Goal: Task Accomplishment & Management: Manage account settings

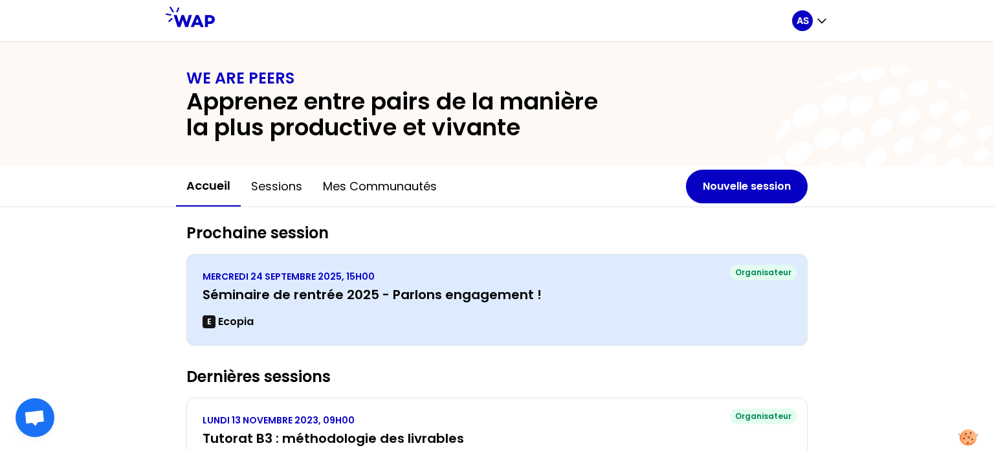
click at [528, 292] on h3 "Séminaire de rentrée 2025 - Parlons engagement !" at bounding box center [497, 294] width 589 height 18
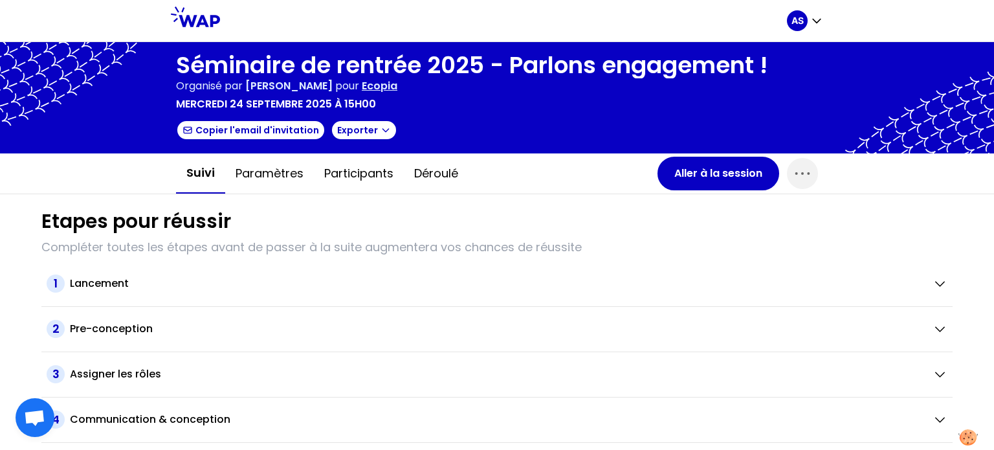
click at [205, 16] on icon at bounding box center [195, 16] width 49 height 21
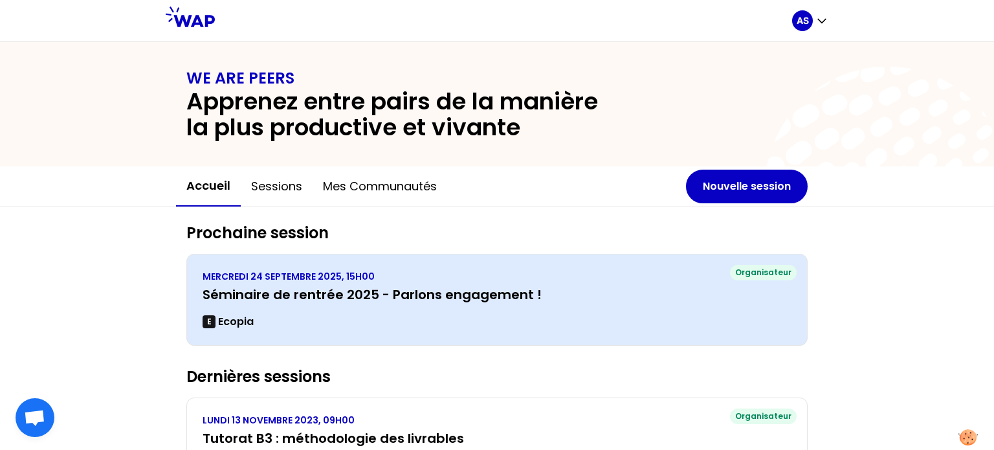
click at [572, 285] on h3 "Séminaire de rentrée 2025 - Parlons engagement !" at bounding box center [497, 294] width 589 height 18
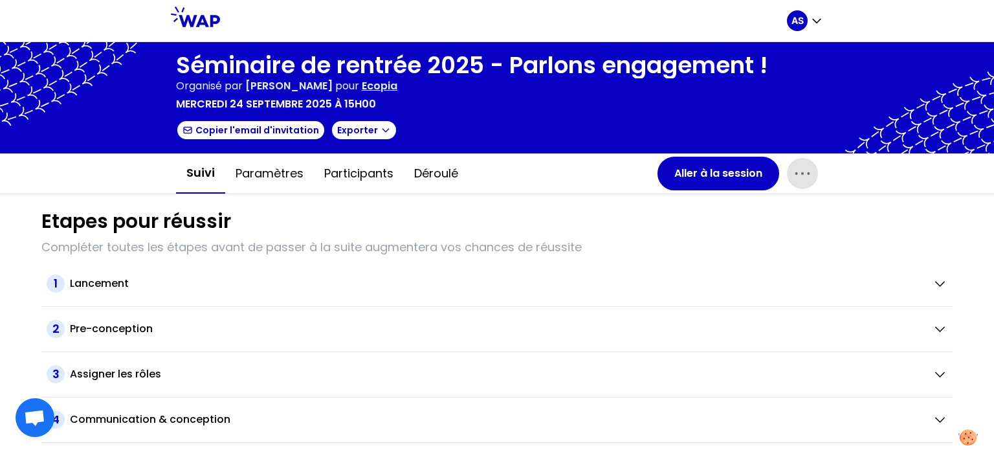
click at [792, 175] on icon "button" at bounding box center [802, 173] width 21 height 21
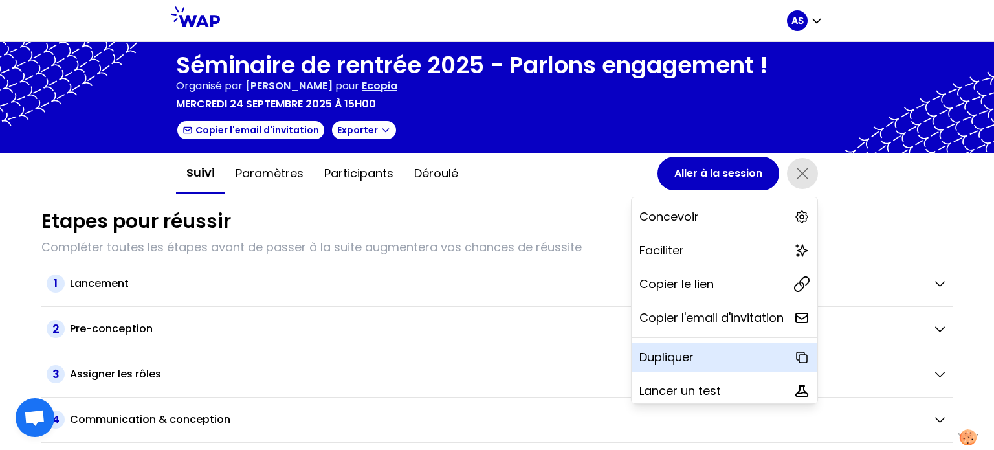
click at [662, 357] on p "Dupliquer" at bounding box center [667, 357] width 54 height 18
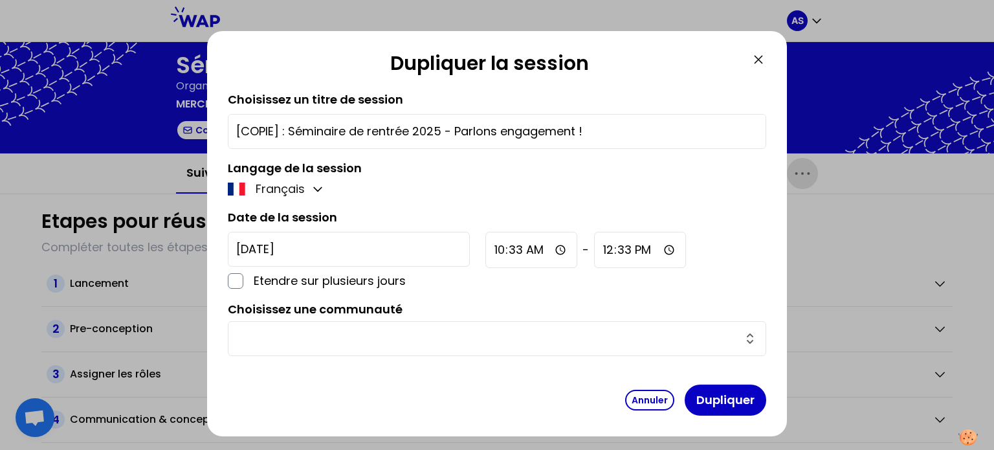
click at [313, 245] on input "[DATE]" at bounding box center [349, 249] width 242 height 35
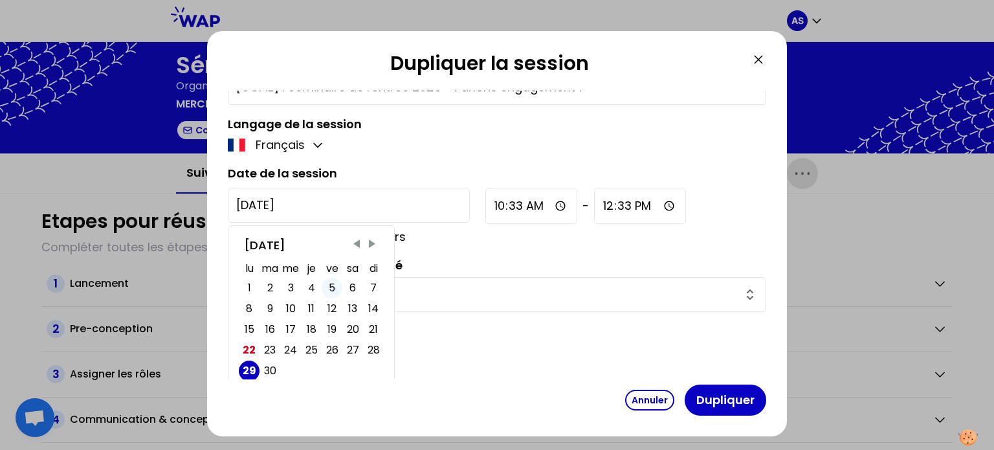
scroll to position [56, 0]
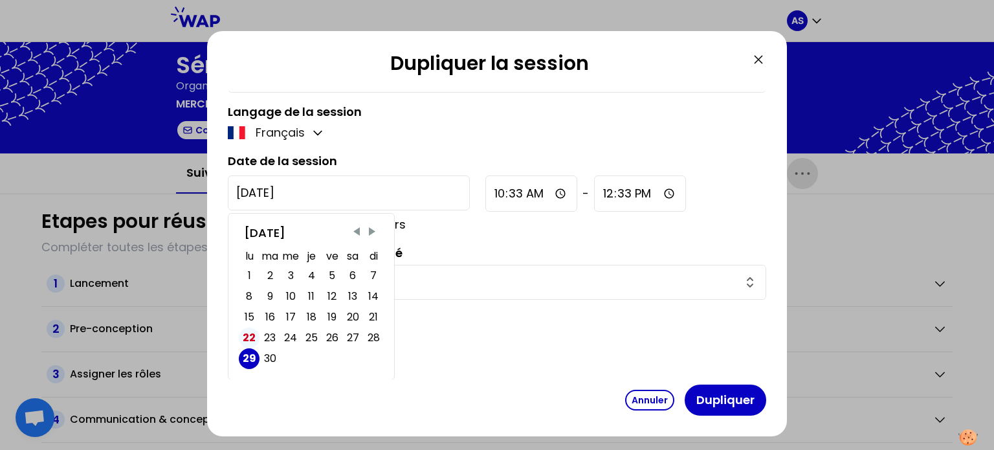
click at [246, 339] on div "22" at bounding box center [249, 338] width 13 height 18
type input "[DATE]"
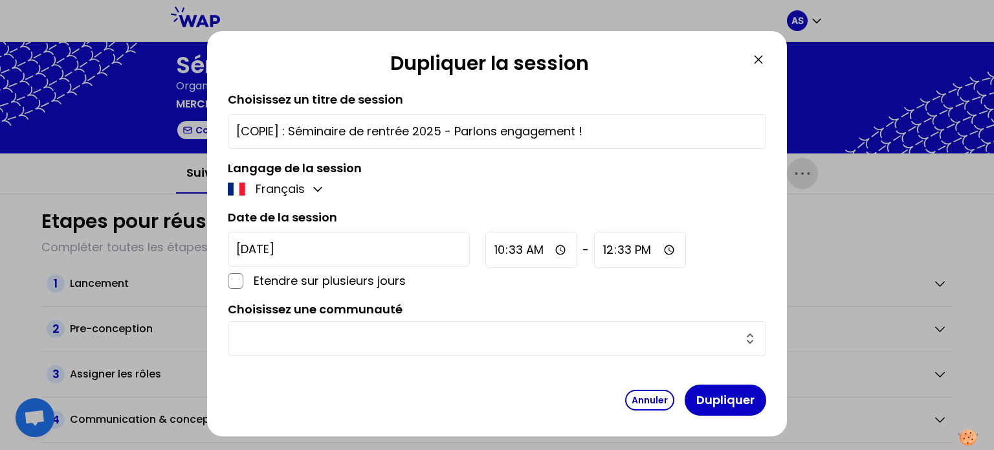
click at [486, 249] on input "10:33" at bounding box center [532, 250] width 92 height 36
click at [486, 252] on input "10:33" at bounding box center [532, 250] width 92 height 36
type input "10:40"
click at [555, 269] on div "[DATE] Etendre sur plusieurs jours 10:40 - 12:33" at bounding box center [497, 261] width 539 height 58
click at [376, 333] on input "text" at bounding box center [489, 339] width 506 height 18
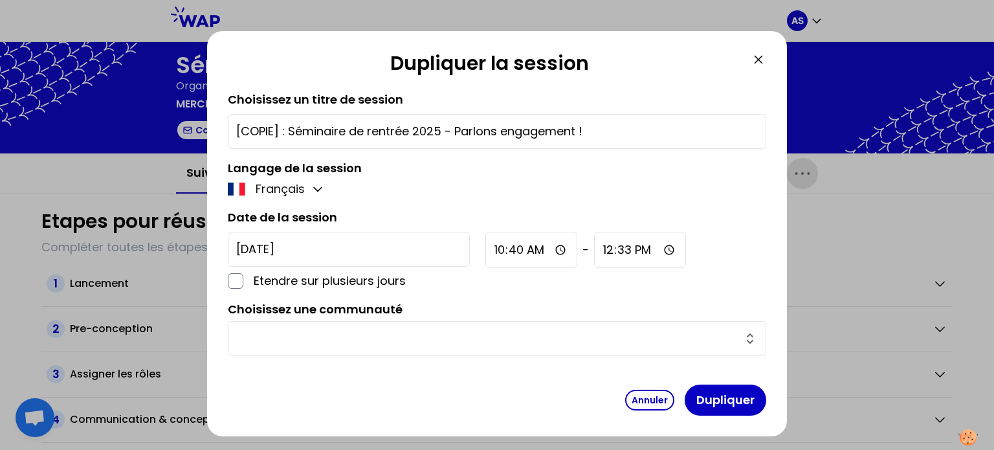
scroll to position [10, 0]
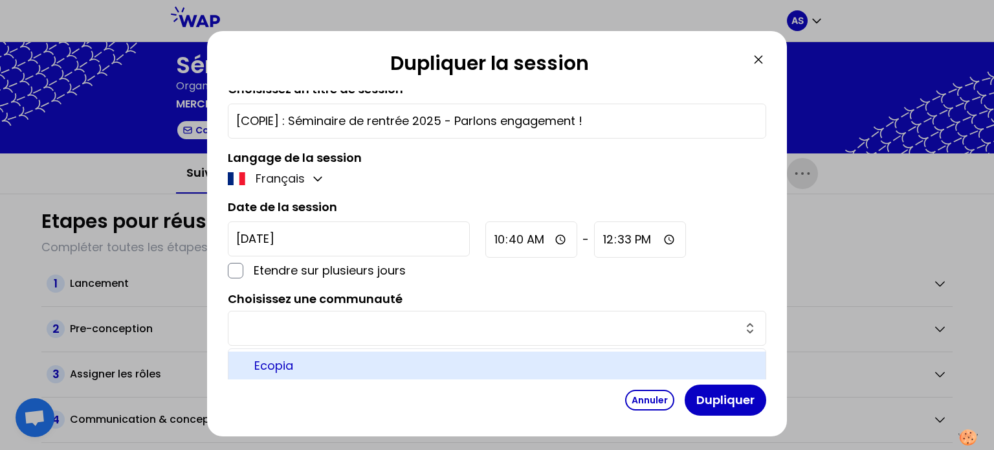
click at [293, 360] on span "Ecopia" at bounding box center [504, 366] width 501 height 18
type input "Ecopia"
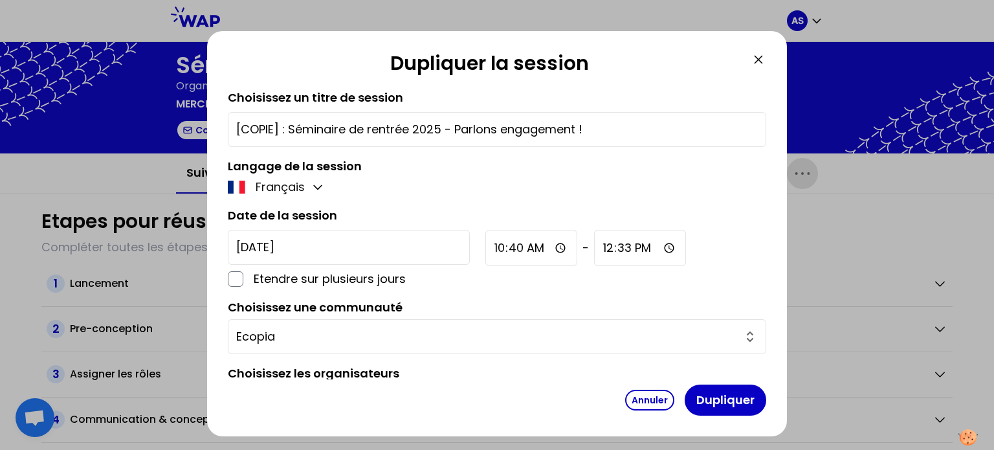
scroll to position [0, 0]
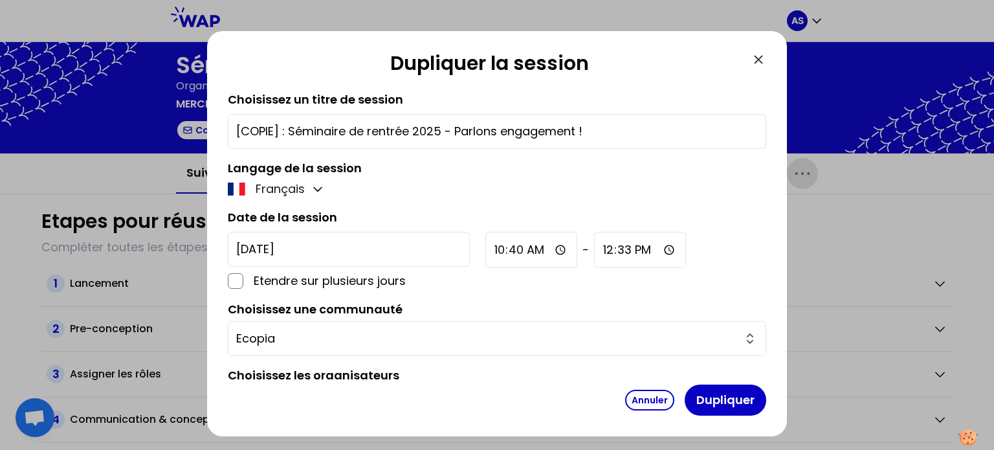
drag, startPoint x: 287, startPoint y: 130, endPoint x: 194, endPoint y: 128, distance: 93.9
click at [193, 130] on div "Dupliquer la session Choisissez un titre de session [COPIE] : Séminaire de rent…" at bounding box center [497, 225] width 994 height 450
type input "TEST Séminaire de rentrée 2025 - Parlons engagement !"
click at [704, 399] on button "Dupliquer" at bounding box center [726, 400] width 82 height 31
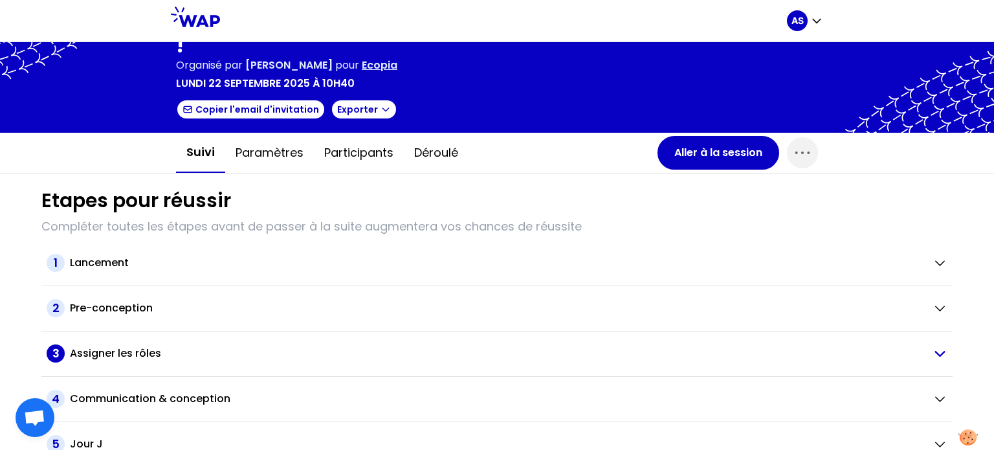
scroll to position [106, 0]
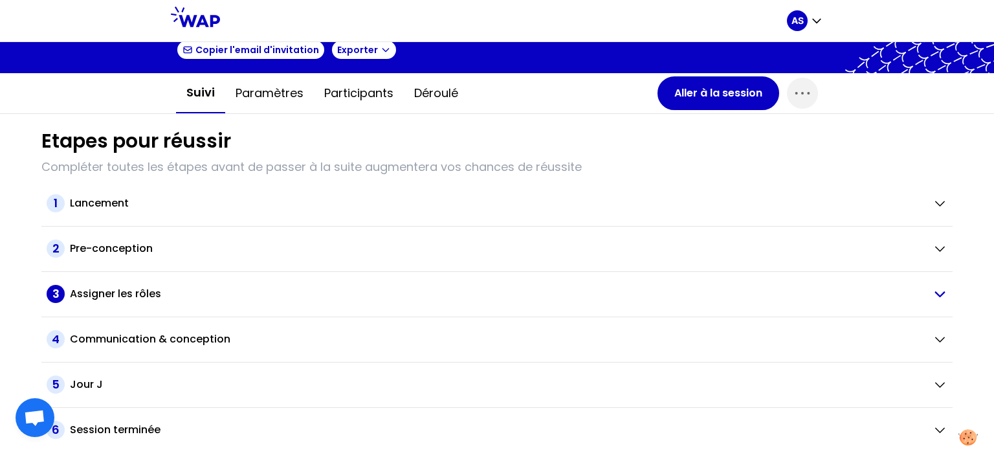
click at [157, 295] on h2 "Assigner les rôles" at bounding box center [115, 294] width 91 height 16
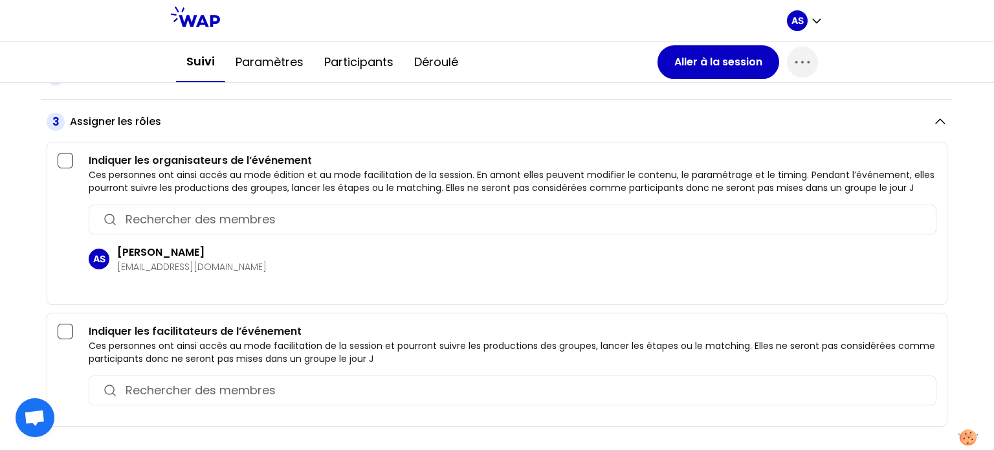
scroll to position [300, 0]
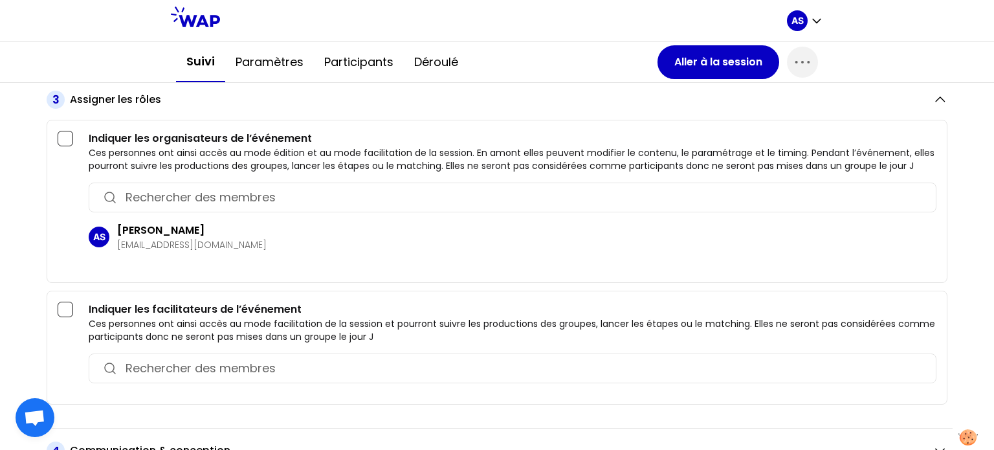
click at [158, 367] on input "button" at bounding box center [525, 368] width 798 height 18
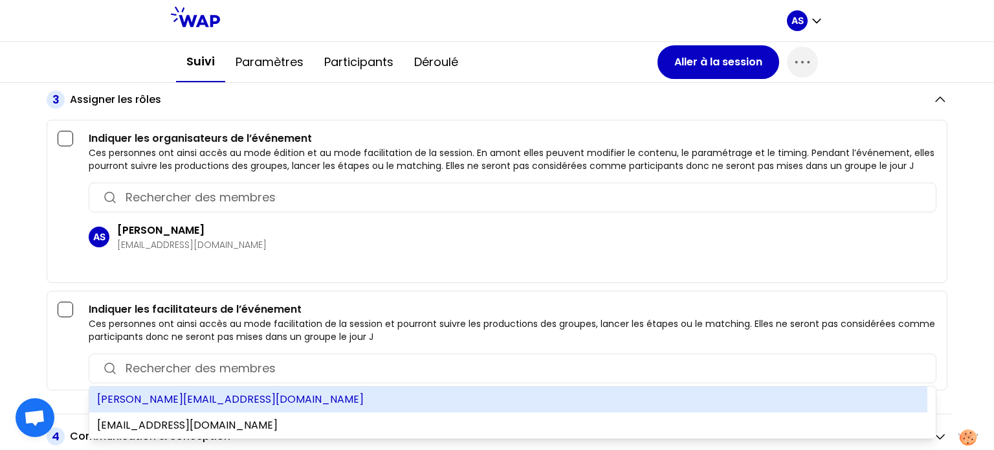
click at [186, 408] on div "[PERSON_NAME][EMAIL_ADDRESS][DOMAIN_NAME]" at bounding box center [508, 399] width 838 height 26
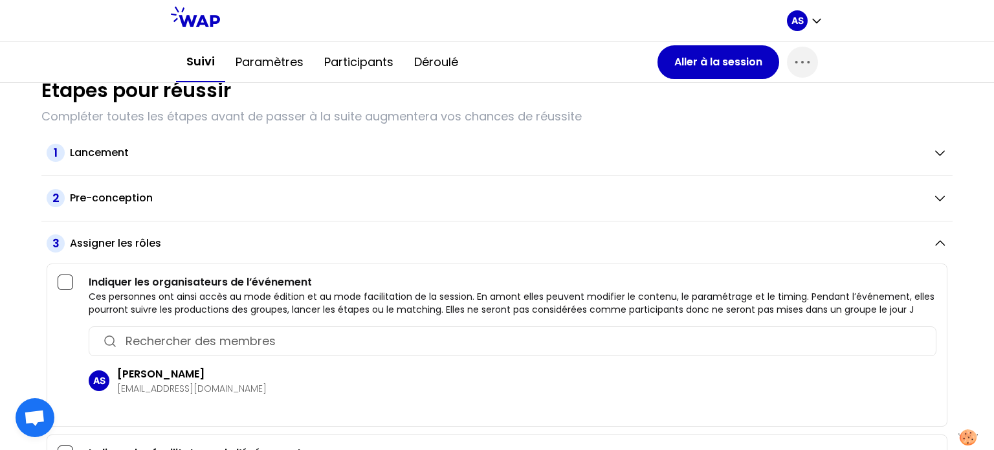
scroll to position [0, 0]
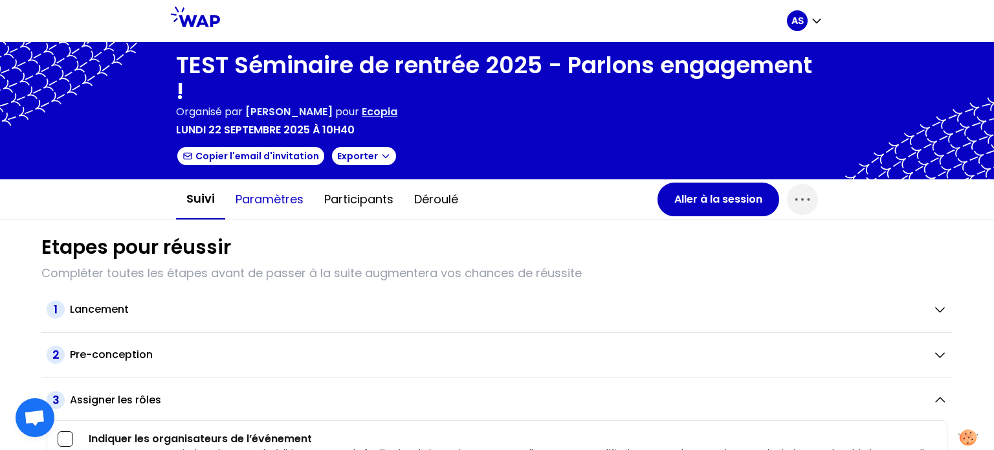
click at [277, 204] on button "Paramètres" at bounding box center [269, 199] width 89 height 39
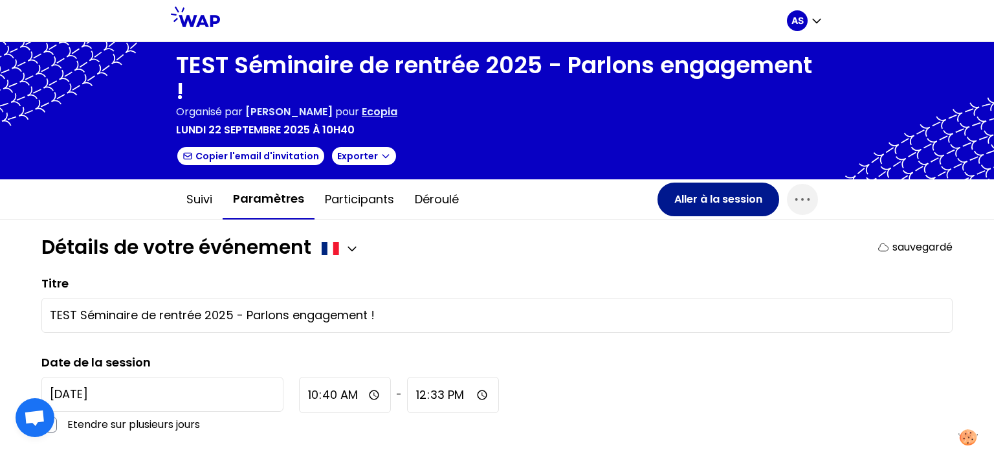
click at [672, 205] on button "Aller à la session" at bounding box center [719, 200] width 122 height 34
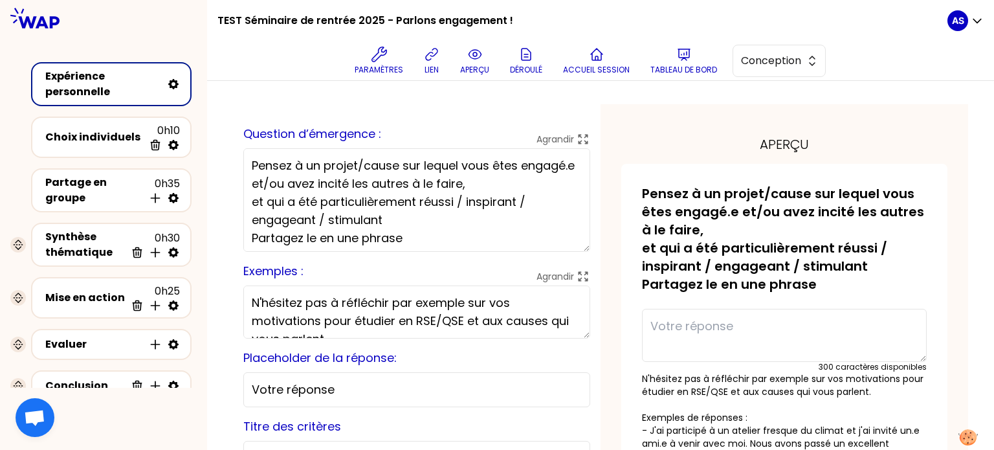
click at [39, 21] on icon at bounding box center [34, 18] width 49 height 21
